Goal: Task Accomplishment & Management: Use online tool/utility

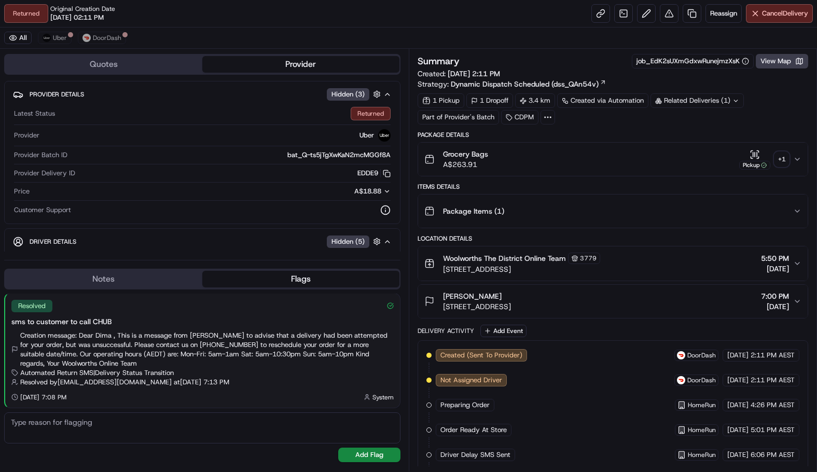
click at [780, 152] on button "Pickup + 1" at bounding box center [765, 159] width 50 height 20
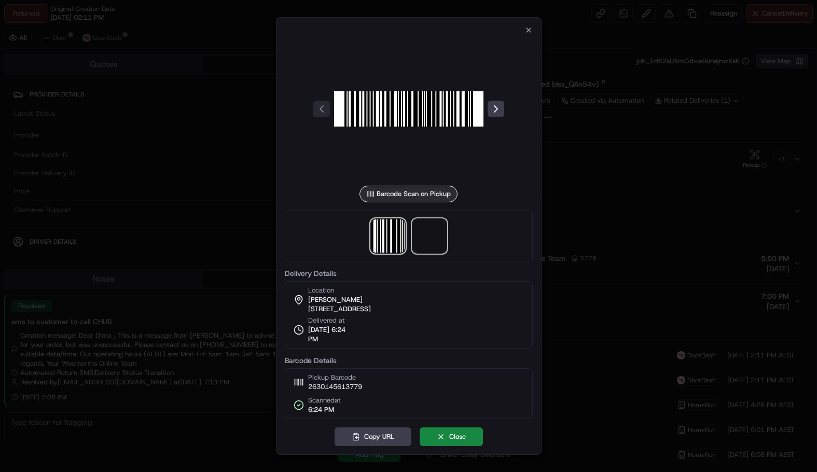
click at [430, 240] on span at bounding box center [429, 236] width 33 height 33
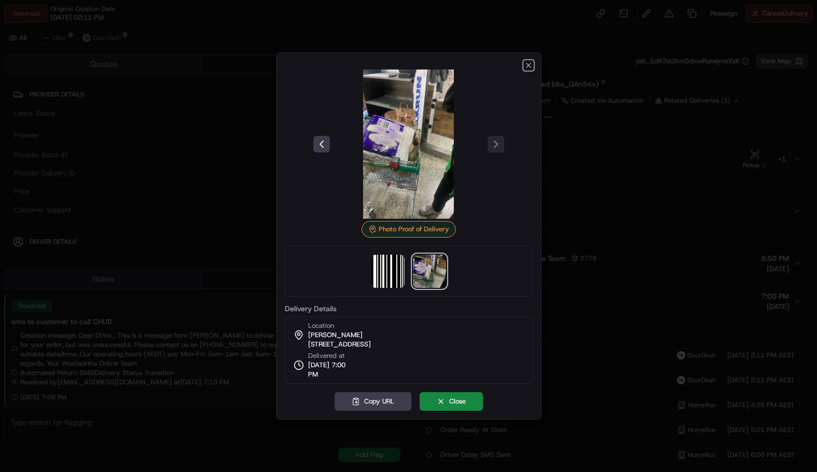
drag, startPoint x: 529, startPoint y: 64, endPoint x: 356, endPoint y: 38, distance: 175.2
click at [527, 64] on icon "button" at bounding box center [529, 65] width 8 height 8
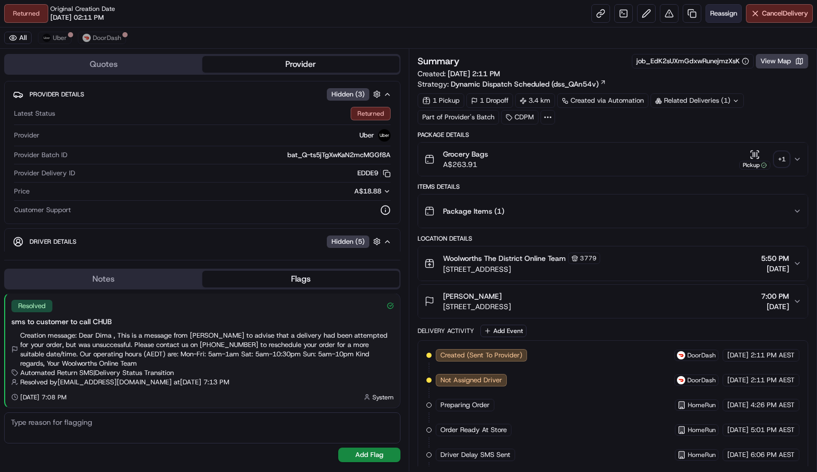
click at [718, 16] on span "Reassign" at bounding box center [723, 13] width 27 height 9
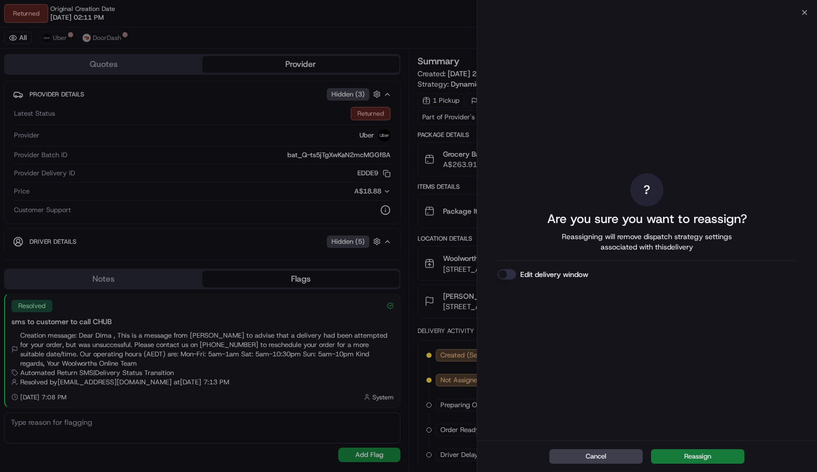
click at [705, 452] on button "Reassign" at bounding box center [697, 456] width 93 height 15
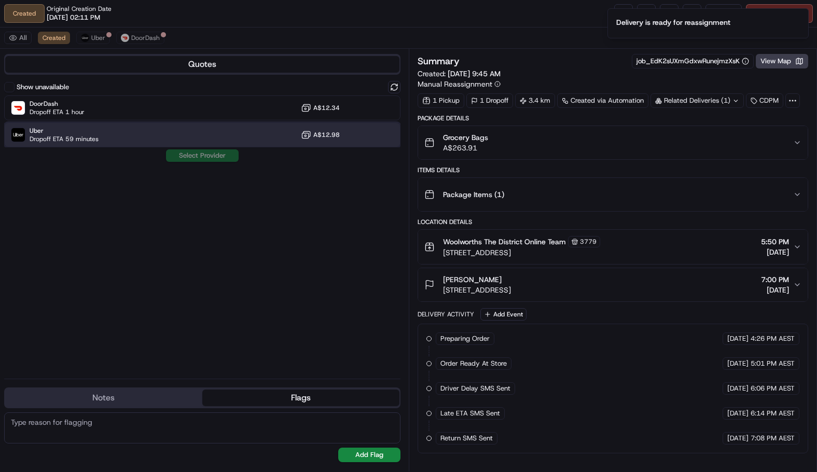
click at [83, 138] on span "Dropoff ETA 59 minutes" at bounding box center [64, 139] width 69 height 8
click at [199, 163] on div "Show unavailable DoorDash Dropoff ETA 1 hour A$12.34 Uber Dropoff ETA 58 minute…" at bounding box center [202, 226] width 396 height 290
click at [201, 159] on button "Assign Provider" at bounding box center [203, 155] width 74 height 12
click at [221, 153] on div "Show unavailable DoorDash Dropoff ETA 1 hour A$12.34 Uber Dropoff ETA 58 minute…" at bounding box center [202, 226] width 396 height 290
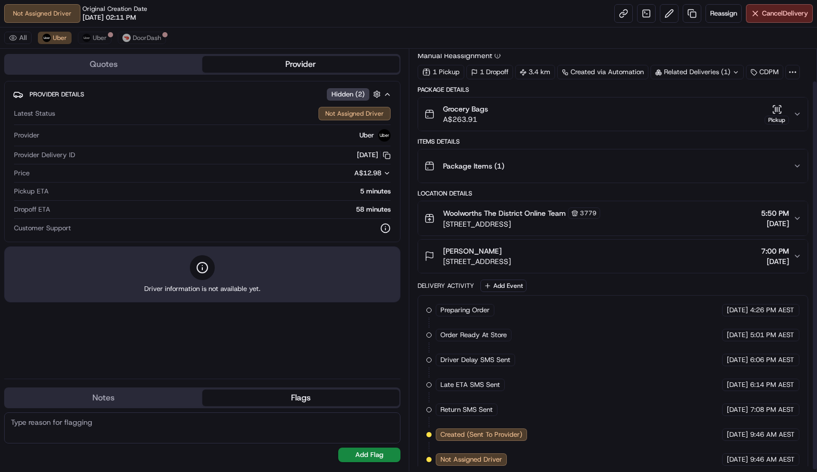
scroll to position [37, 0]
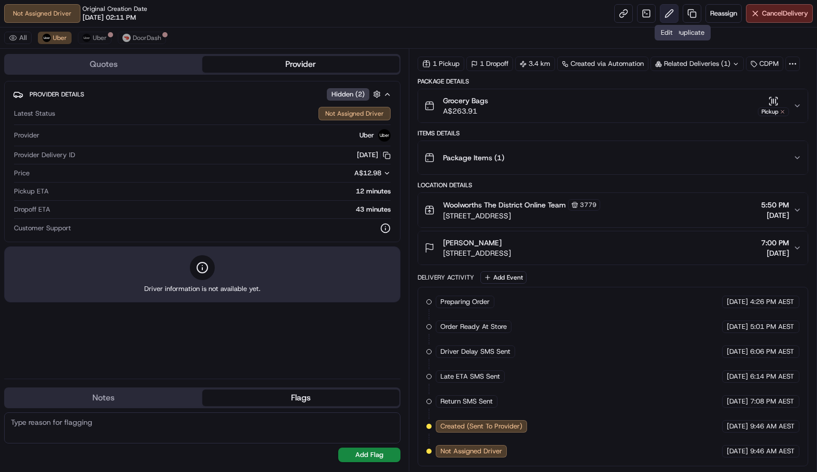
click at [672, 11] on button at bounding box center [669, 13] width 19 height 19
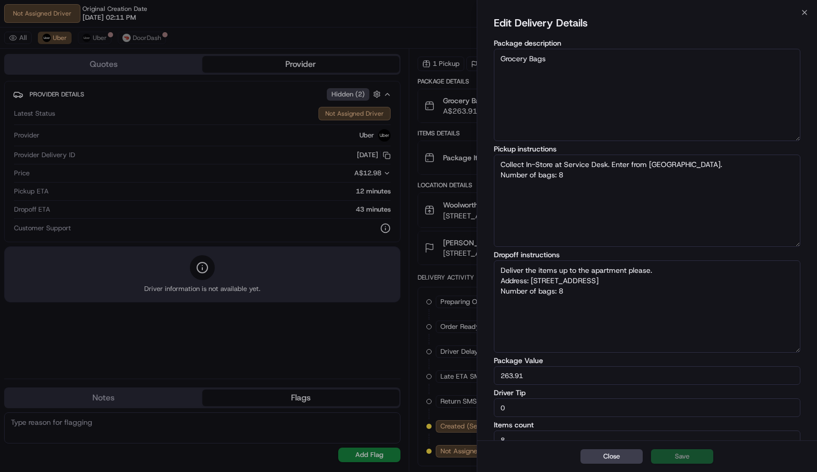
click at [597, 293] on textarea "Deliver the items up to the apartment please. Address: [STREET_ADDRESS] Number …" at bounding box center [647, 307] width 307 height 92
type textarea "Collect In-Store at Service Desk. Enter from [GEOGRAPHIC_DATA]. Number of bags:…"
type textarea "Deliver the items up to the apartment please. Address: [STREET_ADDRESS] Number …"
click at [662, 455] on button "Save" at bounding box center [682, 456] width 62 height 15
type textarea "Collect In-Store at Service Desk. Enter from [GEOGRAPHIC_DATA]. Number of bags:…"
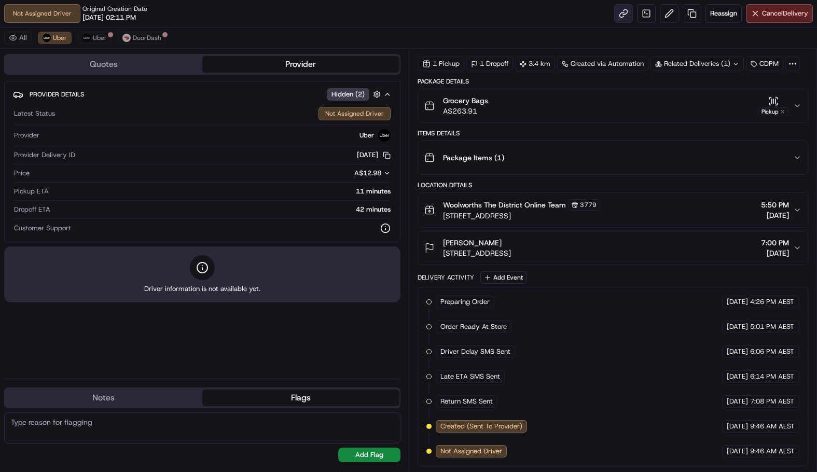
click at [617, 13] on link at bounding box center [623, 13] width 19 height 19
